Goal: Task Accomplishment & Management: Use online tool/utility

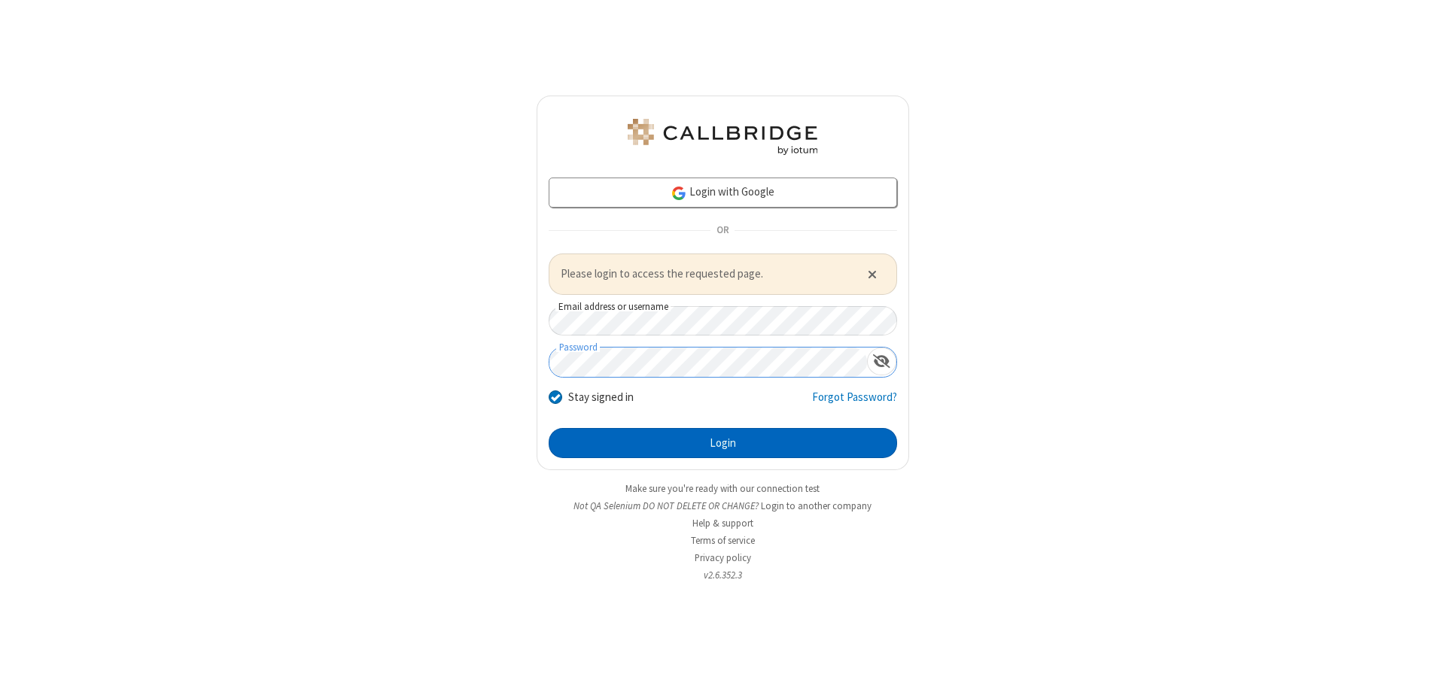
click at [722, 442] on button "Login" at bounding box center [723, 443] width 348 height 30
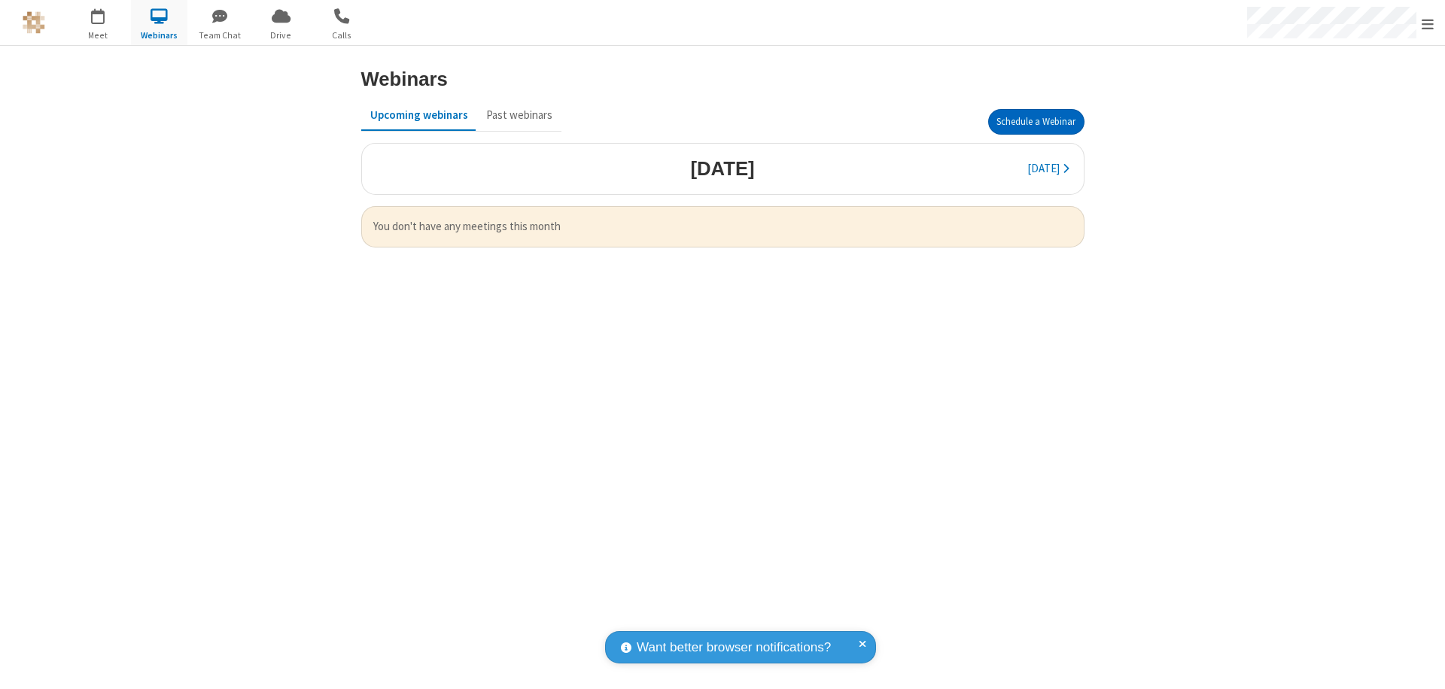
click at [1035, 122] on button "Schedule a Webinar" at bounding box center [1036, 122] width 96 height 26
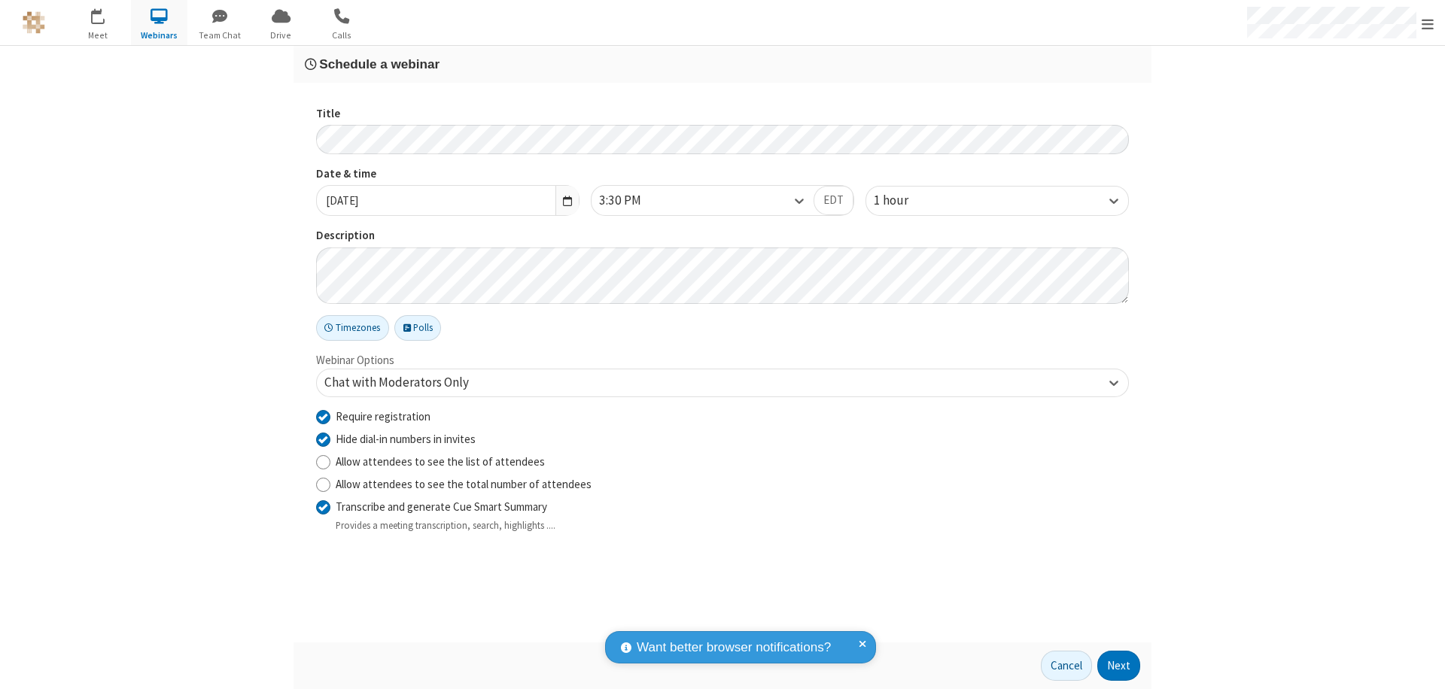
click at [323, 416] on input "Require registration" at bounding box center [323, 417] width 14 height 16
checkbox input "false"
click at [1119, 666] on button "Next" at bounding box center [1118, 666] width 43 height 30
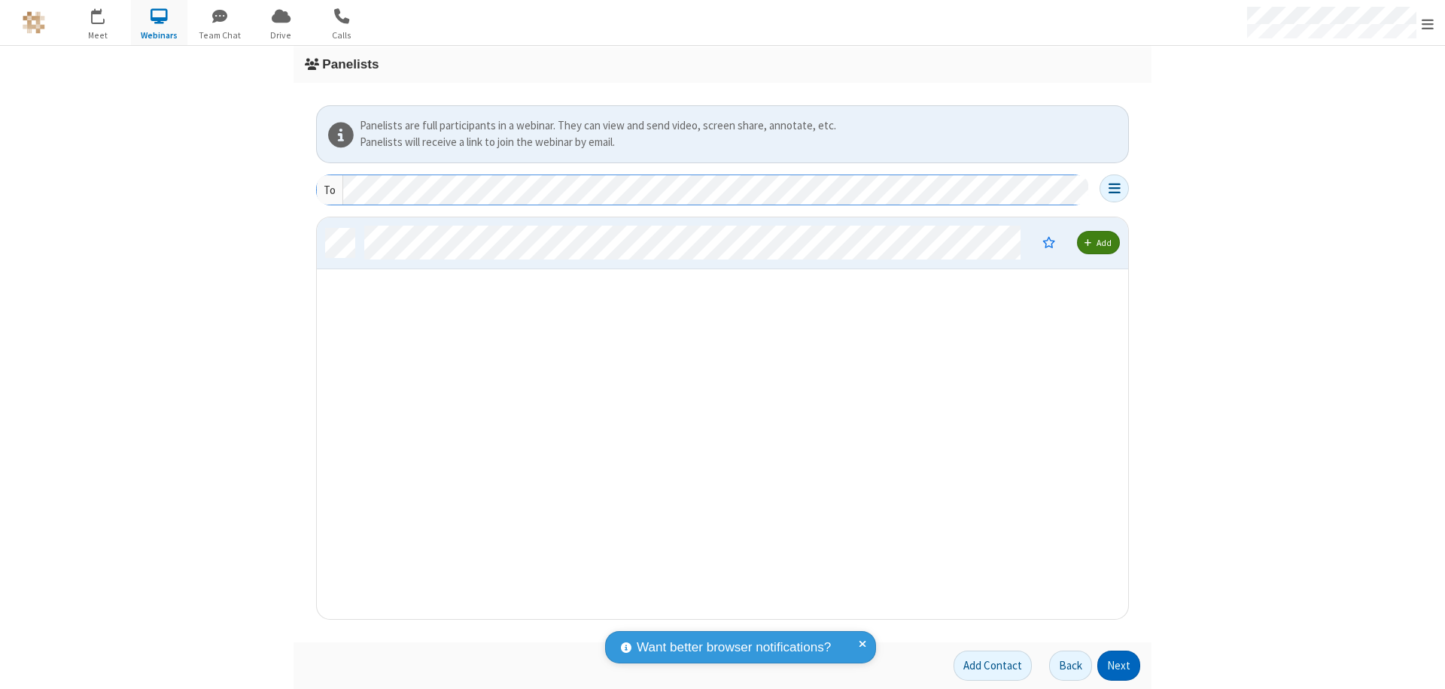
click at [1119, 666] on button "Next" at bounding box center [1118, 666] width 43 height 30
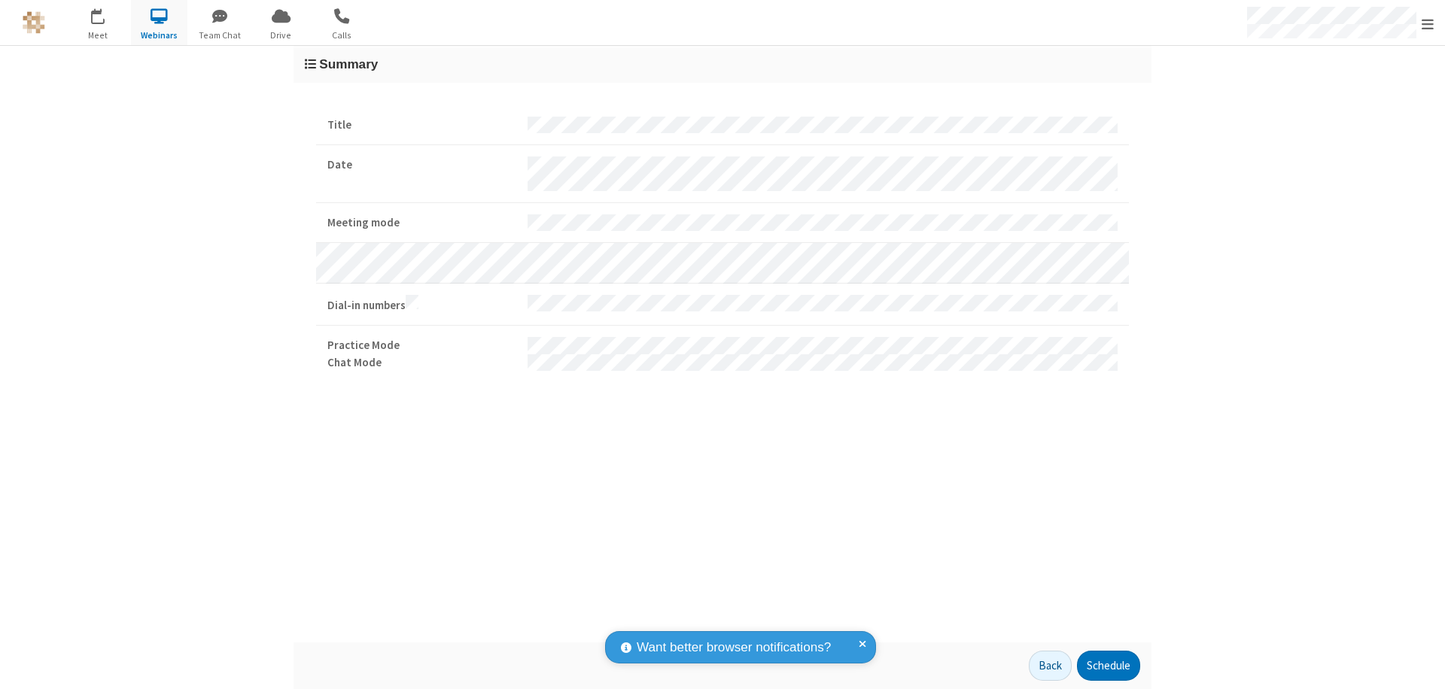
click at [1108, 666] on button "Schedule" at bounding box center [1108, 666] width 63 height 30
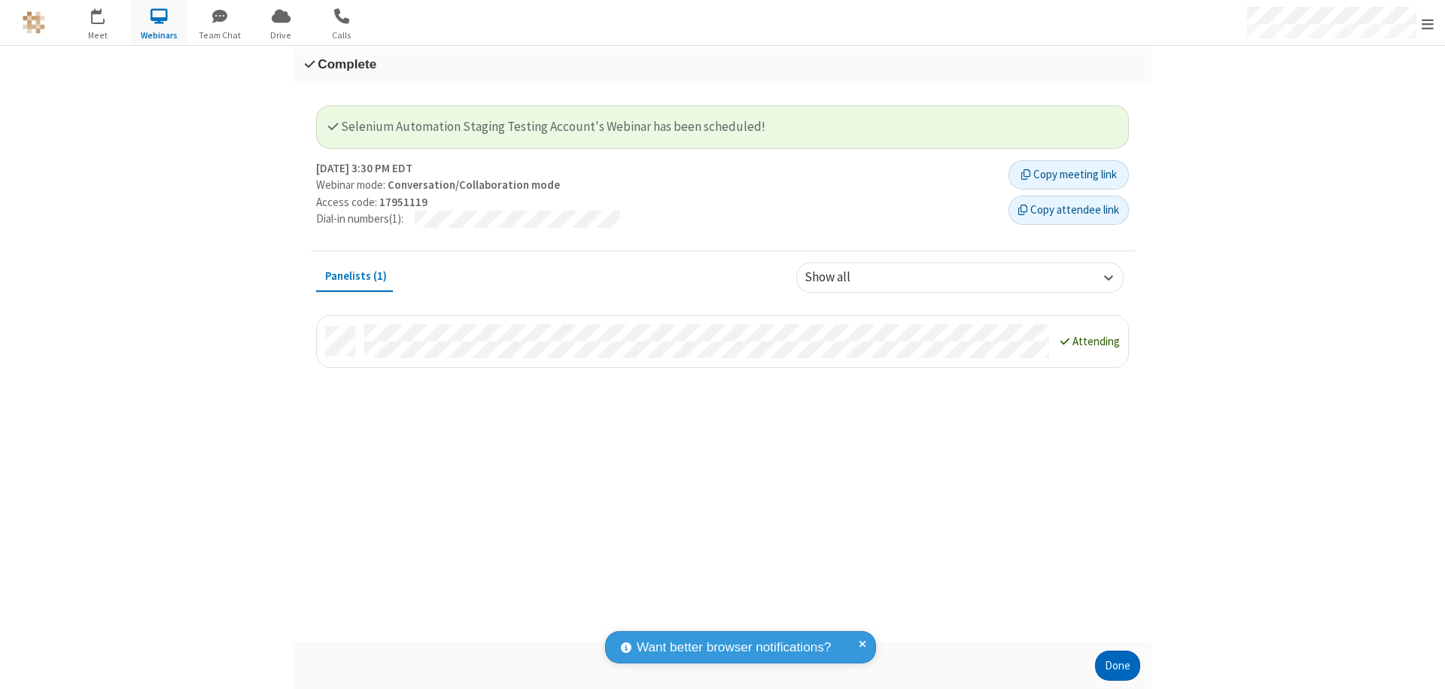
click at [1117, 666] on button "Done" at bounding box center [1117, 666] width 45 height 30
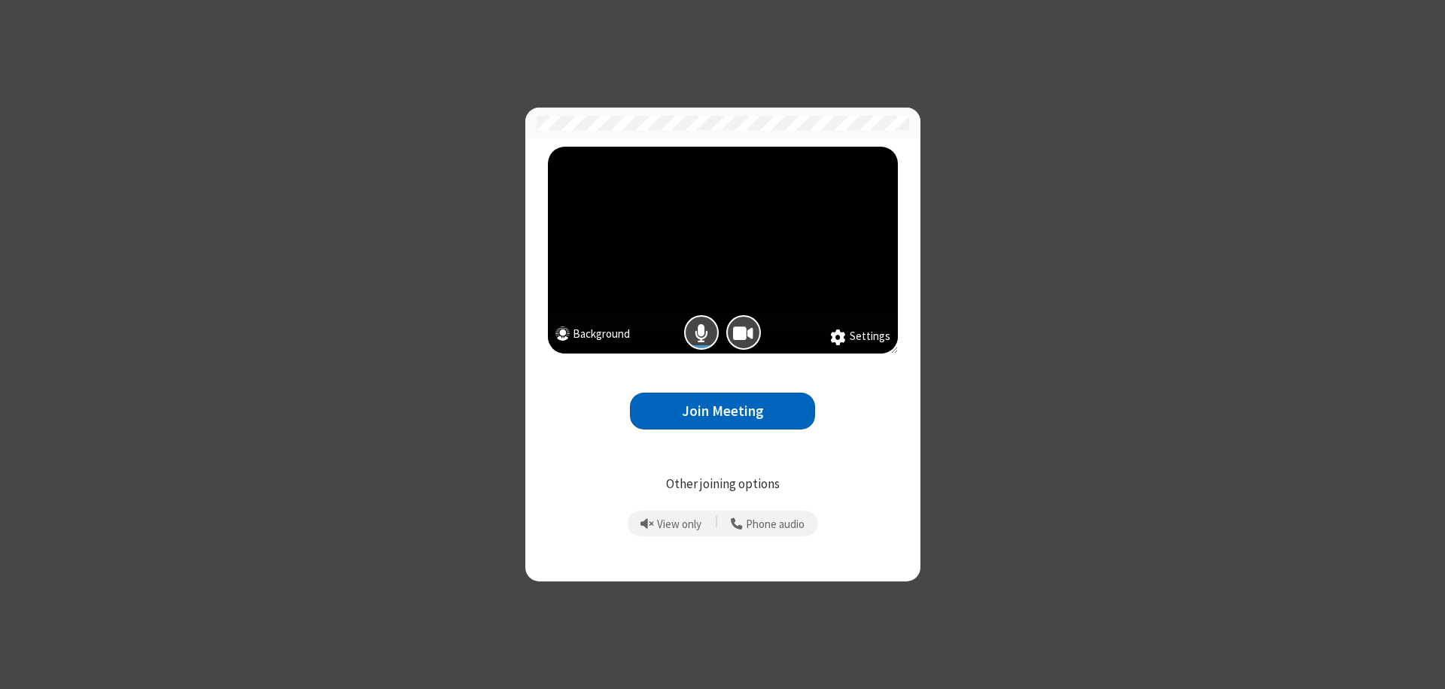
click at [722, 411] on button "Join Meeting" at bounding box center [722, 411] width 185 height 37
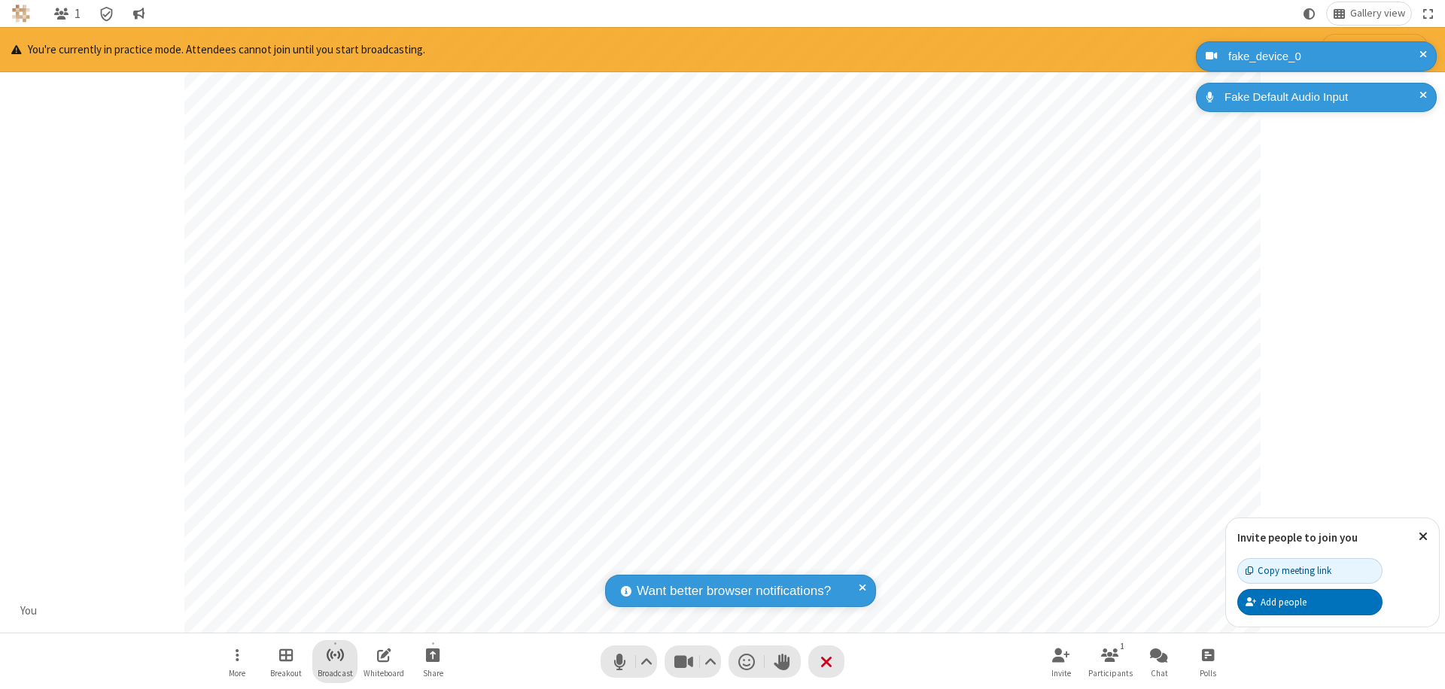
click at [334, 655] on span "Start broadcast" at bounding box center [335, 655] width 19 height 19
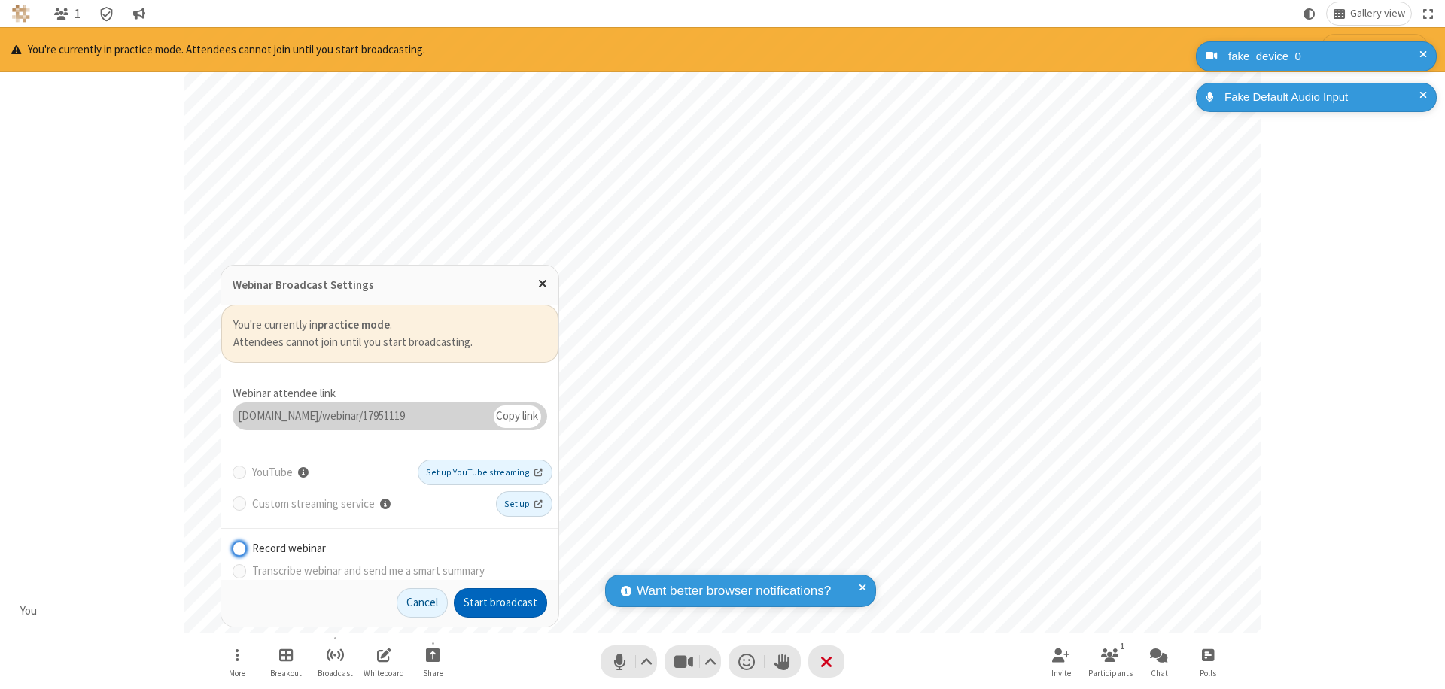
click at [500, 603] on button "Start broadcast" at bounding box center [500, 603] width 93 height 30
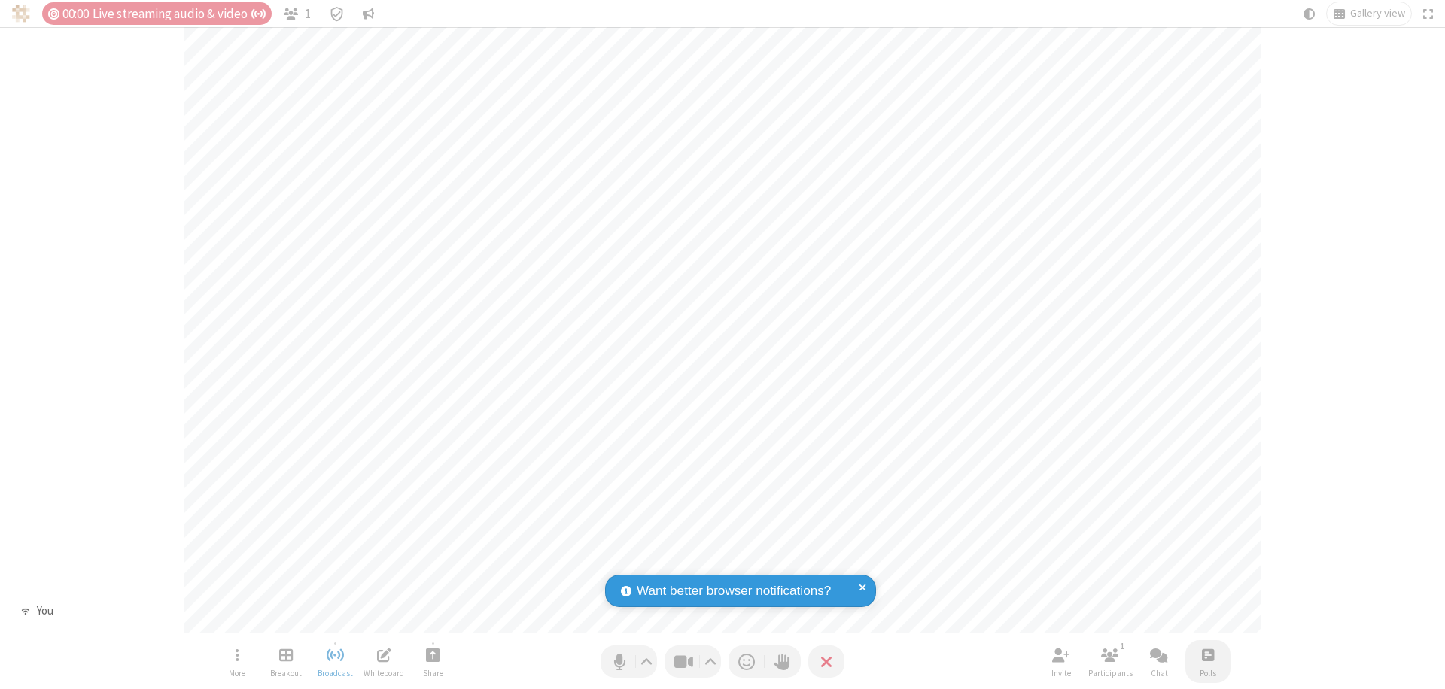
click at [1207, 655] on span "Open poll" at bounding box center [1208, 655] width 12 height 19
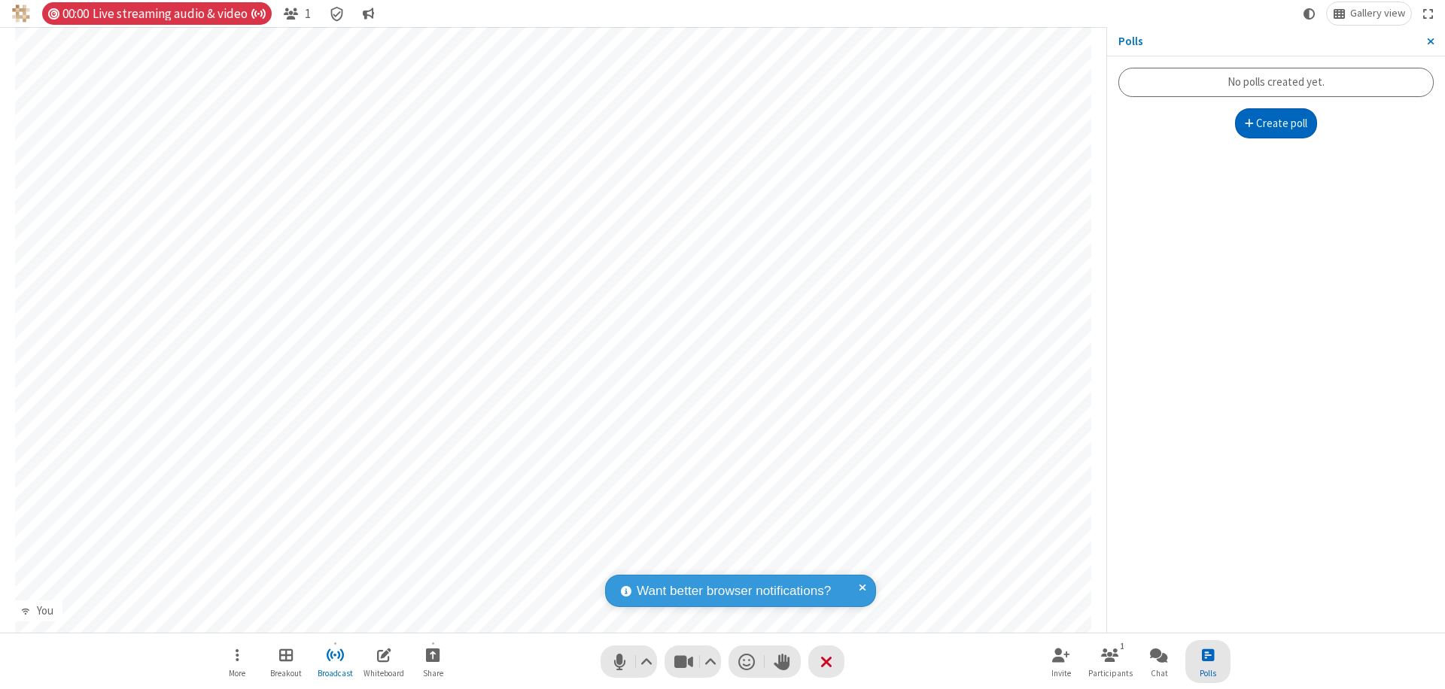
click at [1276, 123] on button "Create poll" at bounding box center [1276, 123] width 83 height 30
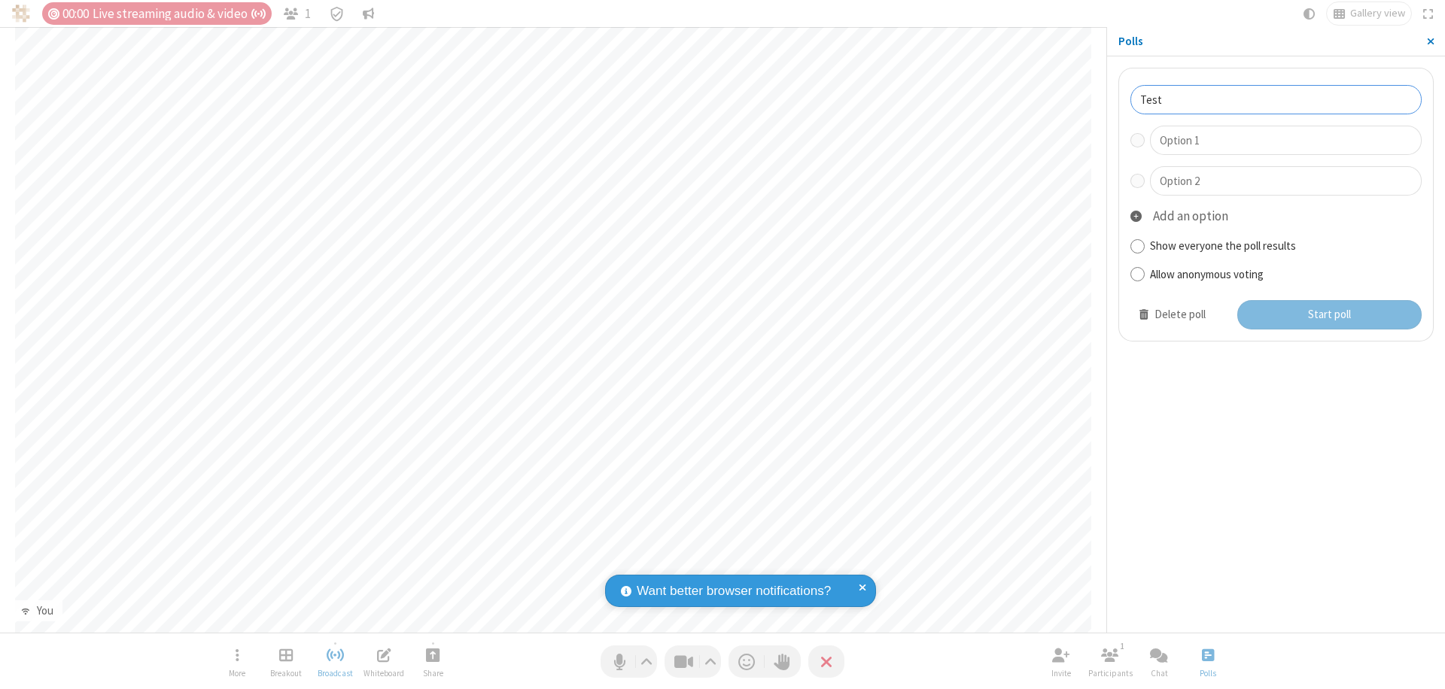
type input "Test"
type input "Yes"
type input "No"
click at [1328, 315] on button "Start poll" at bounding box center [1329, 315] width 185 height 30
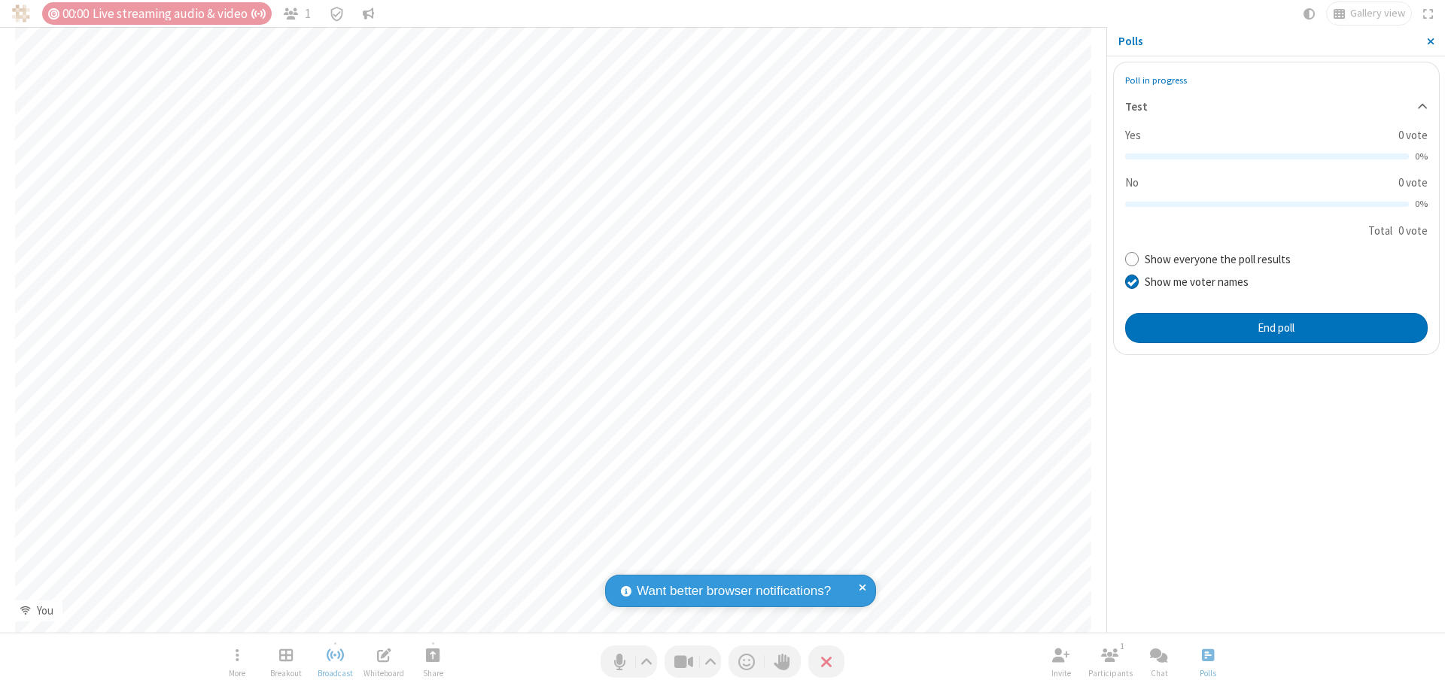
click at [1430, 41] on span "Close sidebar" at bounding box center [1431, 41] width 8 height 12
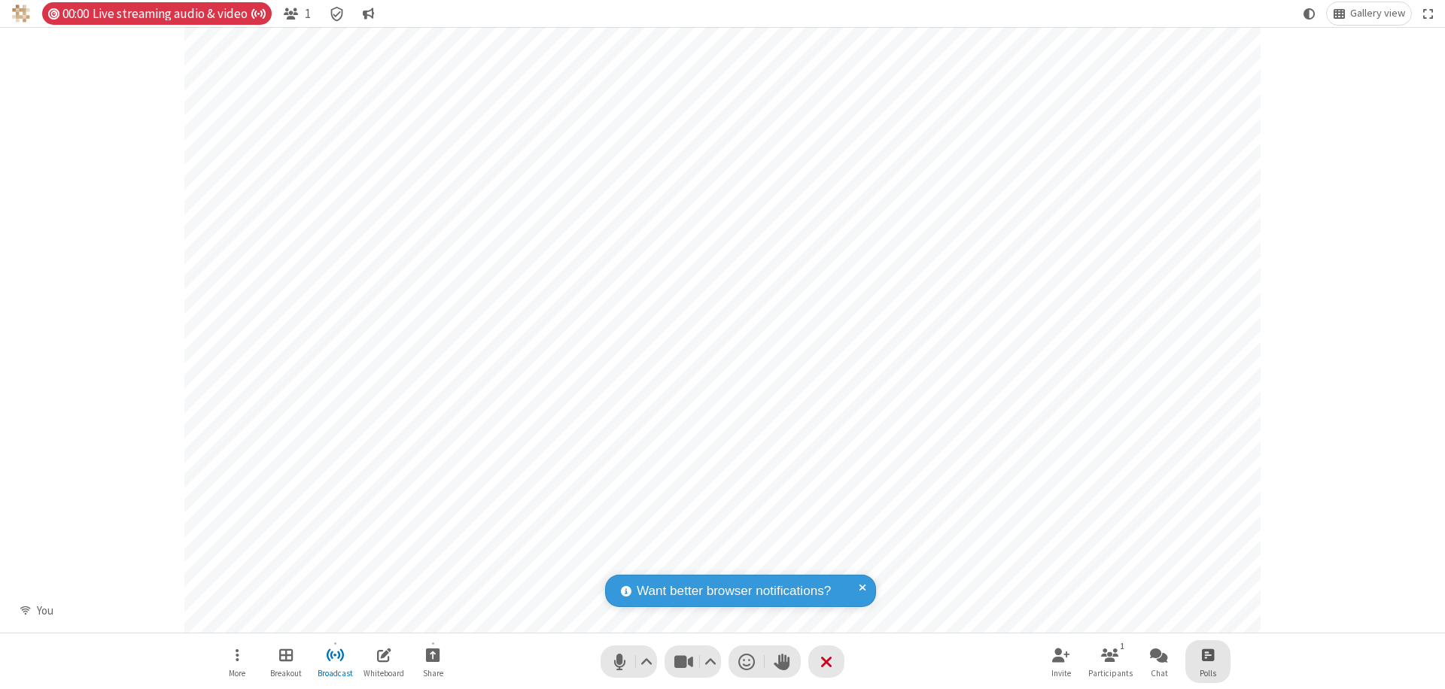
click at [1207, 655] on span "Open poll" at bounding box center [1208, 655] width 12 height 19
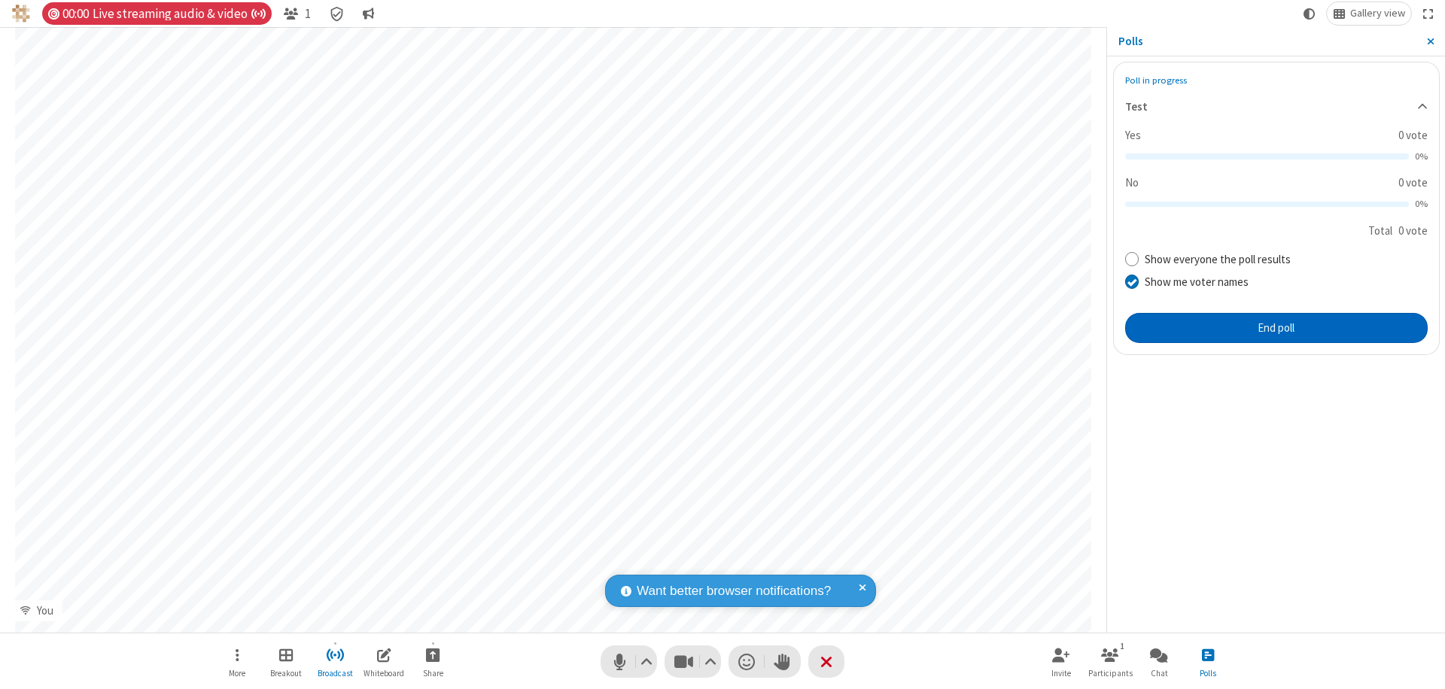
click at [1276, 327] on button "End poll" at bounding box center [1276, 328] width 303 height 30
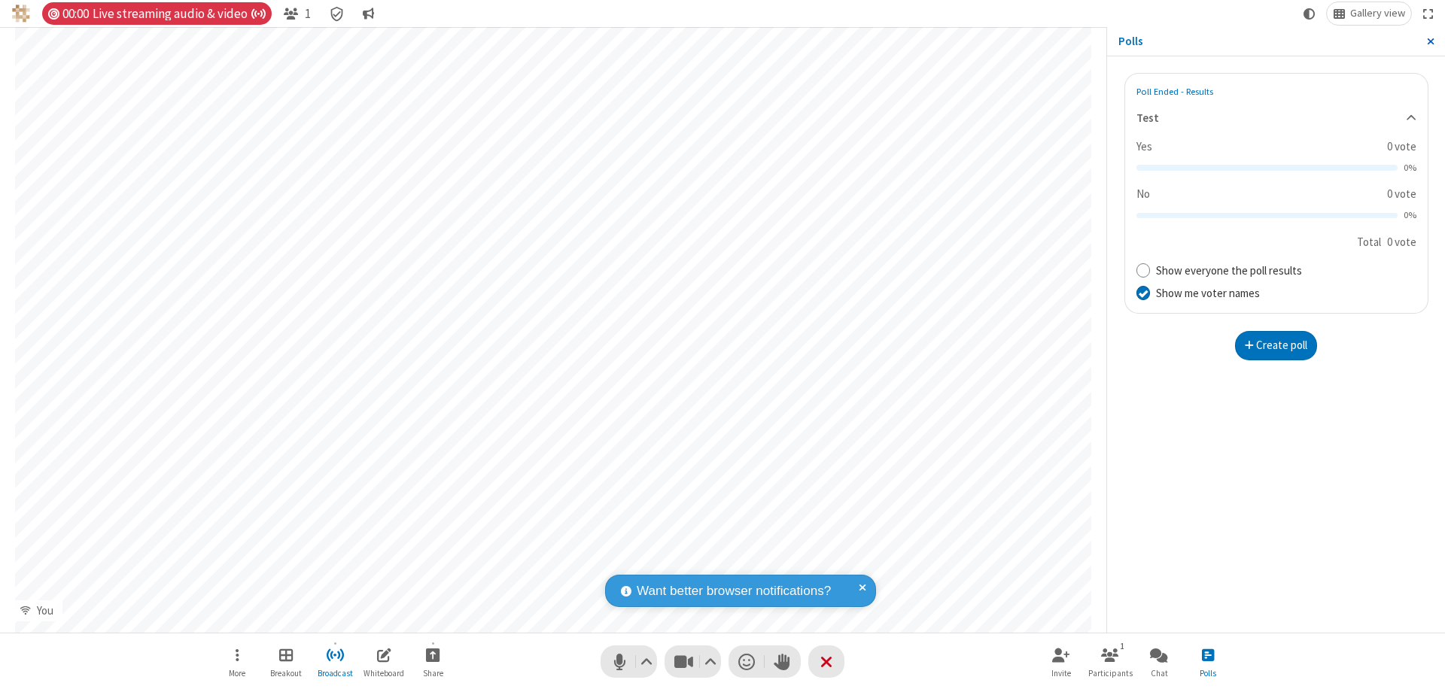
click at [1430, 41] on span "Close sidebar" at bounding box center [1431, 41] width 8 height 12
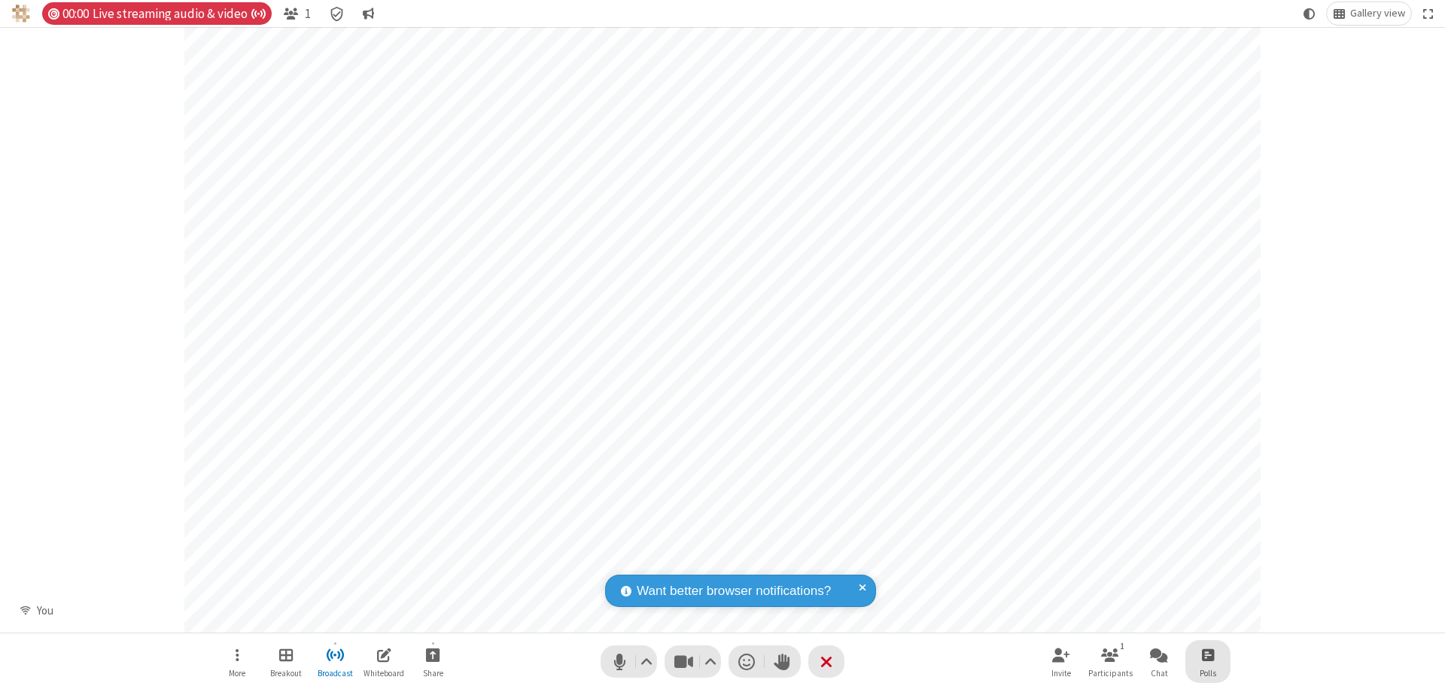
click at [1207, 655] on span "Open poll" at bounding box center [1208, 655] width 12 height 19
